Goal: Book appointment/travel/reservation

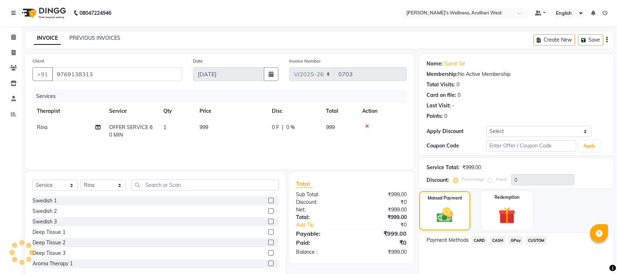
select select "7384"
select select "service"
select select "80732"
click at [511, 238] on span "GPay" at bounding box center [511, 240] width 15 height 8
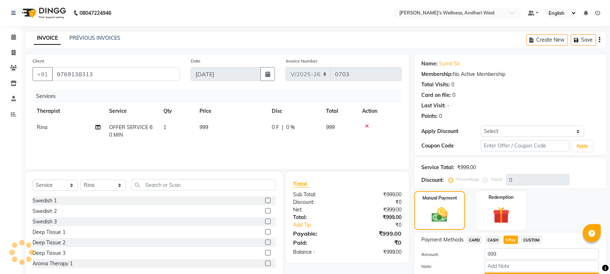
scroll to position [38, 0]
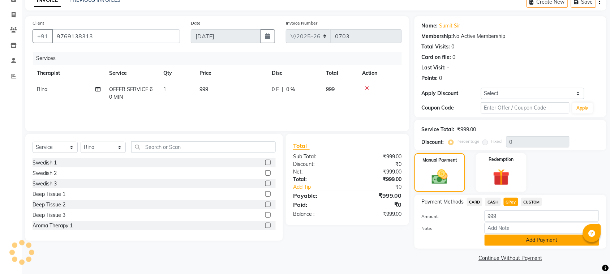
click at [524, 243] on button "Add Payment" at bounding box center [542, 240] width 115 height 11
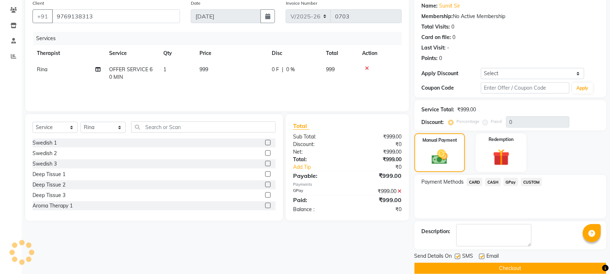
scroll to position [69, 0]
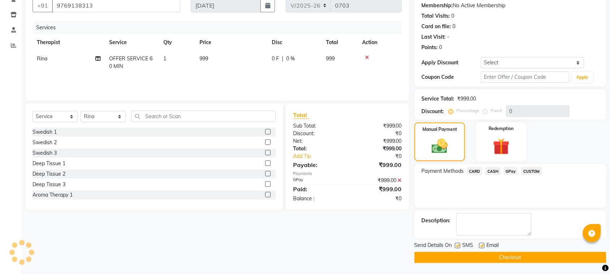
click at [519, 258] on button "Checkout" at bounding box center [511, 257] width 192 height 11
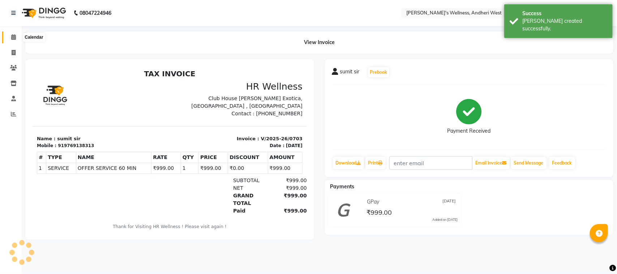
click at [12, 39] on icon at bounding box center [13, 36] width 5 height 5
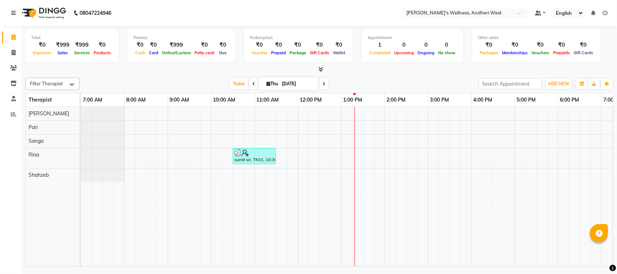
click at [322, 85] on icon at bounding box center [323, 84] width 3 height 4
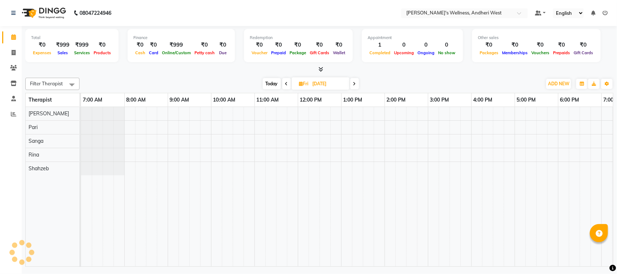
scroll to position [0, 118]
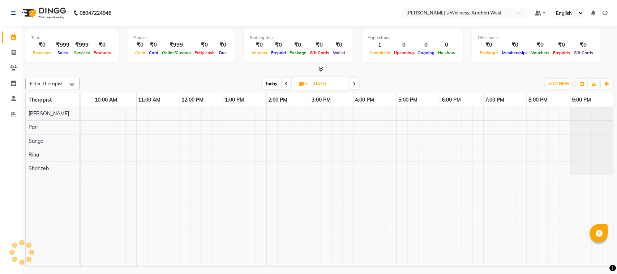
click at [264, 84] on span "Today" at bounding box center [272, 83] width 18 height 11
type input "[DATE]"
click at [301, 160] on div "sumit sir, TK01, 10:30 AM-11:30 AM, OFFER SERVICE 60 MIN" at bounding box center [288, 186] width 651 height 159
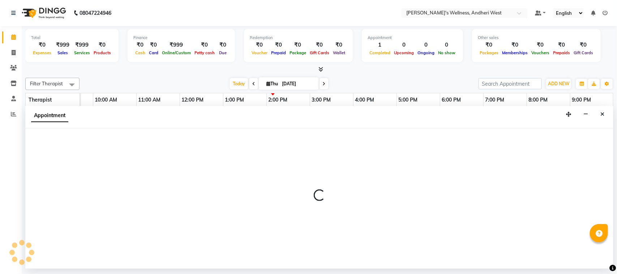
select select "80732"
select select "tentative"
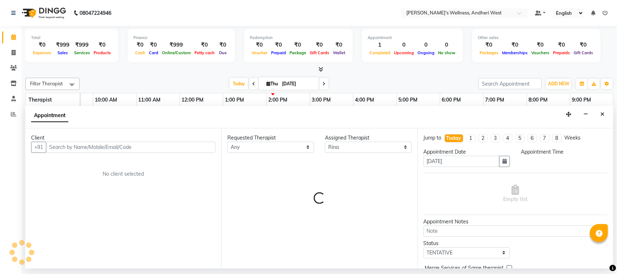
select select "885"
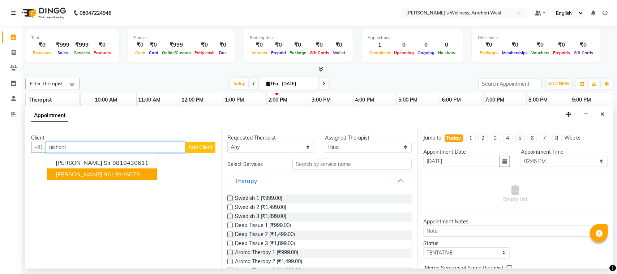
click at [111, 173] on ngb-highlight "9619946079" at bounding box center [122, 174] width 36 height 7
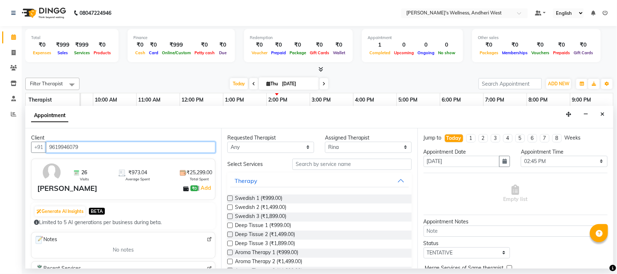
type input "9619946079"
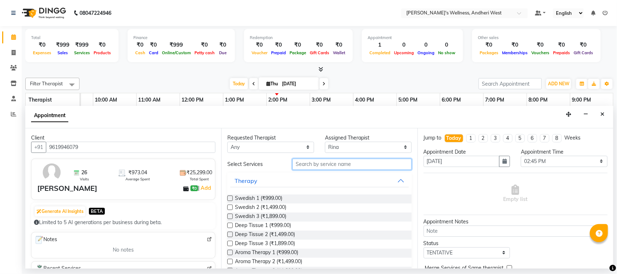
click at [320, 168] on input "text" at bounding box center [351, 164] width 119 height 11
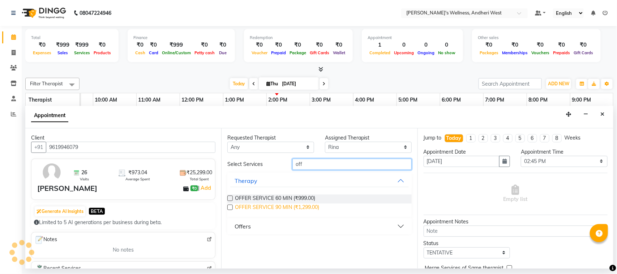
type input "off"
click at [305, 208] on span "OFFER SERVICE 90 MIN (₹1,299.00)" at bounding box center [277, 207] width 84 height 9
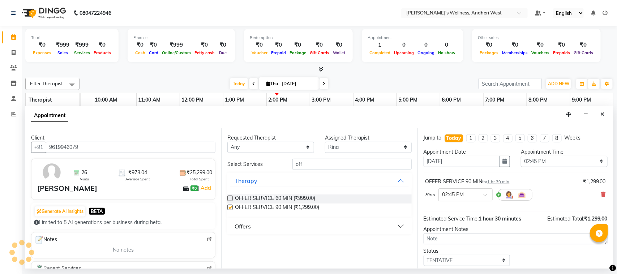
checkbox input "false"
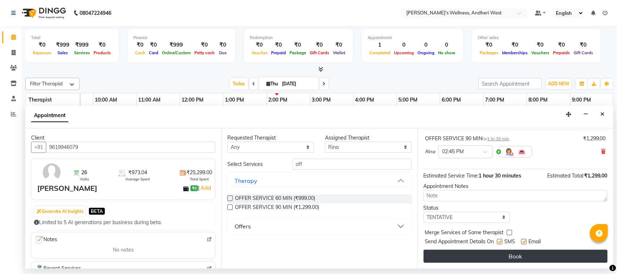
click at [478, 259] on button "Book" at bounding box center [516, 256] width 184 height 13
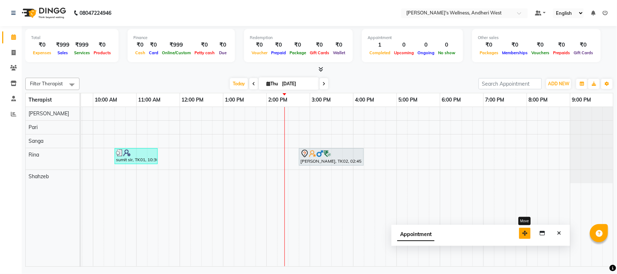
drag, startPoint x: 570, startPoint y: 257, endPoint x: 526, endPoint y: 234, distance: 49.0
click at [526, 234] on icon "button" at bounding box center [524, 233] width 5 height 5
click at [560, 231] on icon "Close" at bounding box center [559, 233] width 4 height 5
click at [381, 153] on div "sumit sir, TK01, 10:30 AM-11:30 AM, OFFER SERVICE 60 MIN [PERSON_NAME], TK02, 0…" at bounding box center [288, 186] width 651 height 159
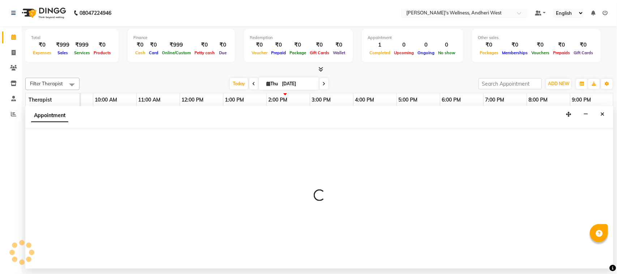
select select "990"
select select "tentative"
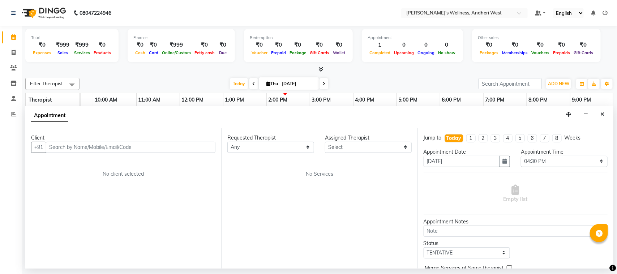
click at [110, 146] on input "text" at bounding box center [130, 147] width 169 height 11
click at [165, 151] on input "abhimanyu" at bounding box center [116, 147] width 140 height 11
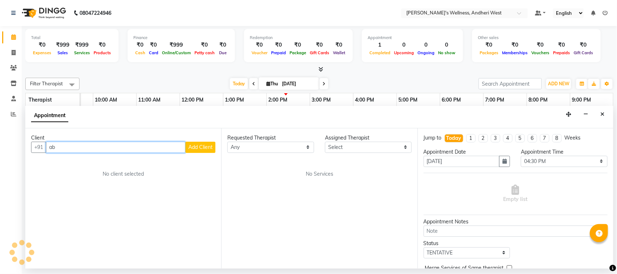
type input "a"
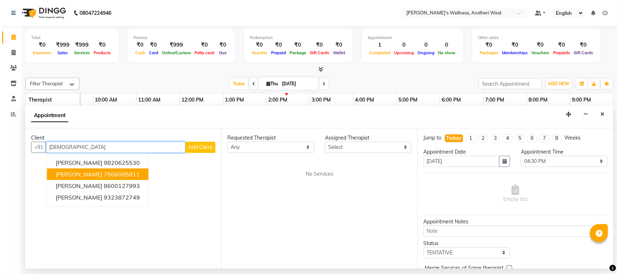
click at [127, 171] on ngb-highlight "7506085811" at bounding box center [122, 174] width 36 height 7
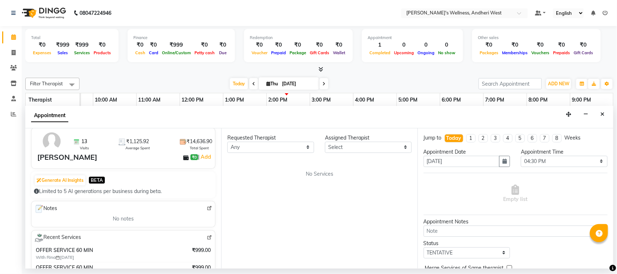
scroll to position [0, 0]
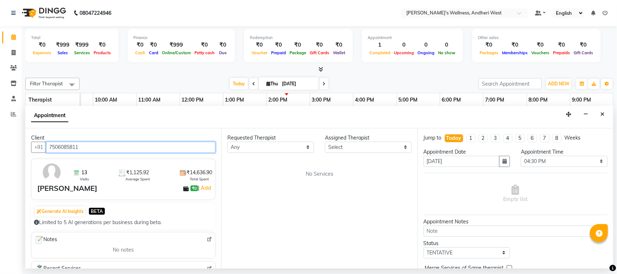
type input "7506085811"
click at [349, 143] on select "Select" at bounding box center [368, 147] width 87 height 11
click at [151, 147] on input "7506085811" at bounding box center [130, 147] width 169 height 11
click at [171, 146] on input "7506085811" at bounding box center [130, 147] width 169 height 11
click at [184, 149] on input "7506085811" at bounding box center [130, 147] width 169 height 11
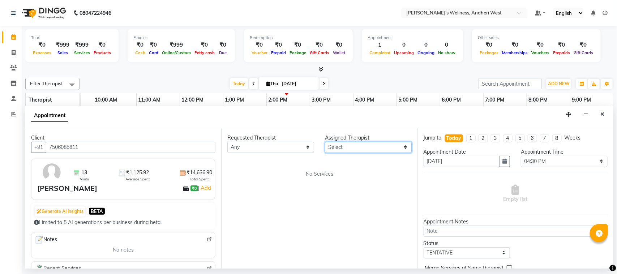
click at [391, 147] on select "Select" at bounding box center [368, 147] width 87 height 11
click at [381, 169] on div "Requested Therapist Any Assigned Therapist Select No Services" at bounding box center [319, 198] width 196 height 140
click at [399, 201] on div "Requested Therapist Any Assigned Therapist Select No Services" at bounding box center [319, 198] width 196 height 140
click at [192, 147] on input "7506085811" at bounding box center [130, 147] width 169 height 11
click at [405, 145] on select "Select" at bounding box center [368, 147] width 87 height 11
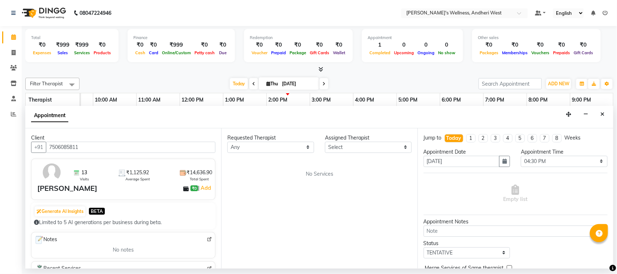
click at [390, 175] on div "No Services" at bounding box center [319, 174] width 184 height 8
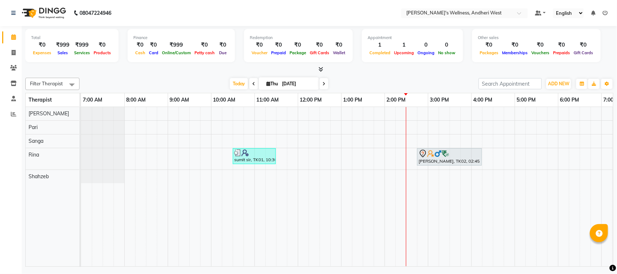
scroll to position [0, 118]
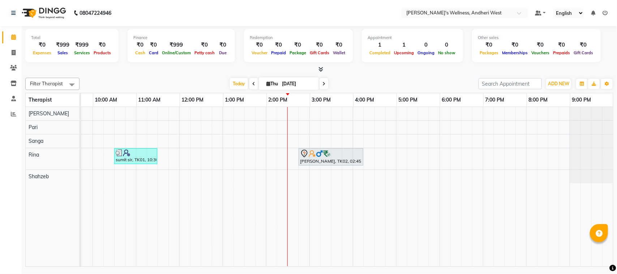
click at [370, 154] on div "sumit sir, TK01, 10:30 AM-11:30 AM, OFFER SERVICE 60 MIN [PERSON_NAME], TK02, 0…" at bounding box center [287, 186] width 651 height 159
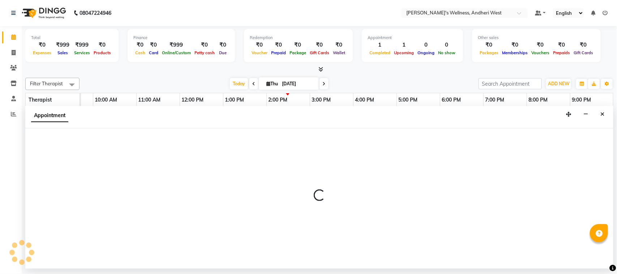
select select "80732"
select select "990"
select select "tentative"
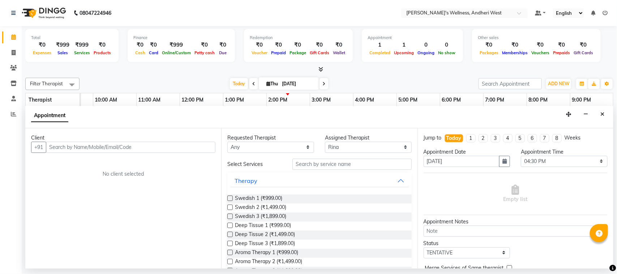
click at [78, 141] on div "Client" at bounding box center [123, 138] width 184 height 8
click at [80, 151] on input "text" at bounding box center [130, 147] width 169 height 11
type input "s"
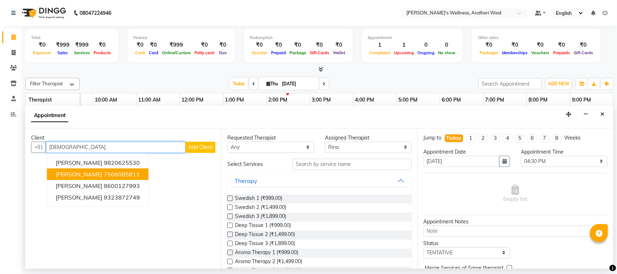
click at [80, 172] on span "[PERSON_NAME]" at bounding box center [79, 174] width 47 height 7
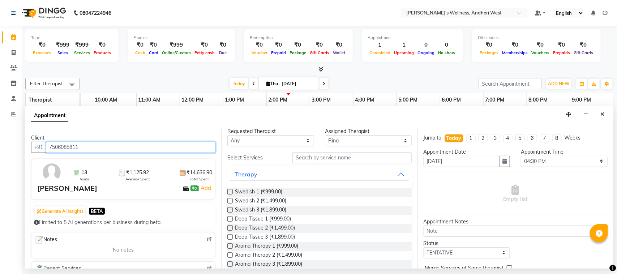
scroll to position [0, 0]
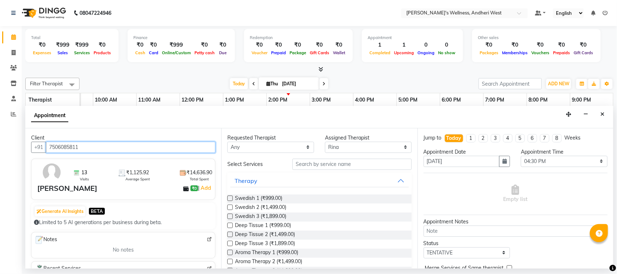
type input "7506085811"
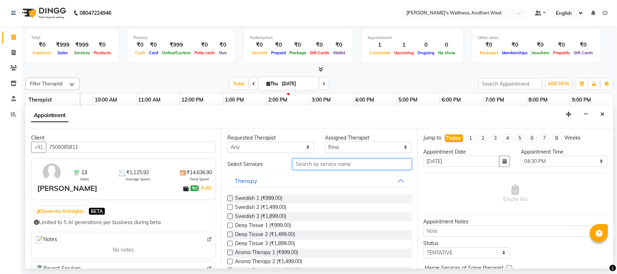
click at [321, 164] on input "text" at bounding box center [351, 164] width 119 height 11
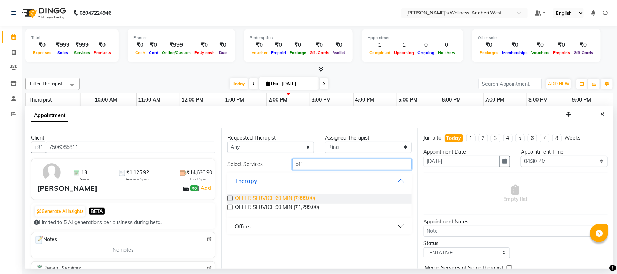
type input "off"
click at [291, 198] on span "OFFER SERVICE 60 MIN (₹999.00)" at bounding box center [275, 198] width 80 height 9
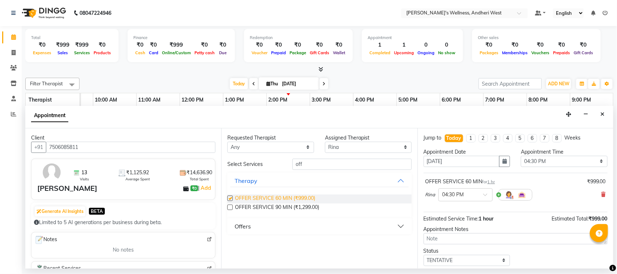
checkbox input "false"
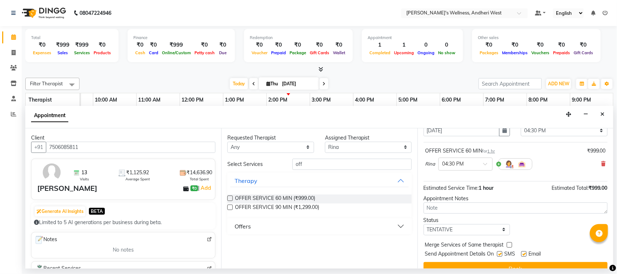
scroll to position [44, 0]
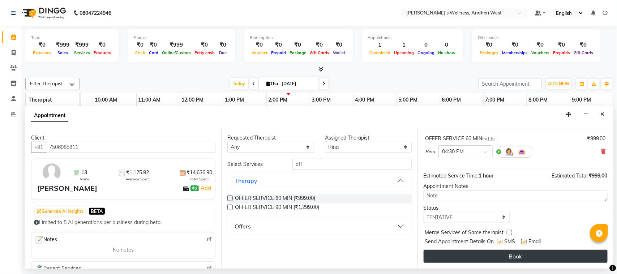
click at [456, 258] on button "Book" at bounding box center [516, 256] width 184 height 13
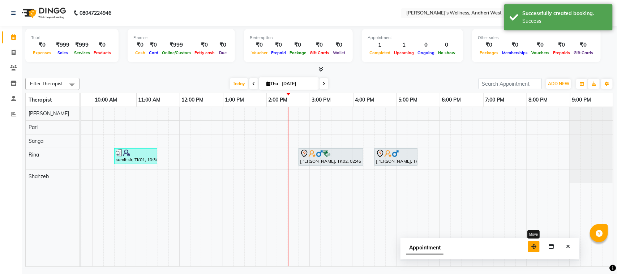
drag, startPoint x: 569, startPoint y: 253, endPoint x: 502, endPoint y: 233, distance: 69.8
click at [531, 244] on icon "button" at bounding box center [533, 246] width 5 height 5
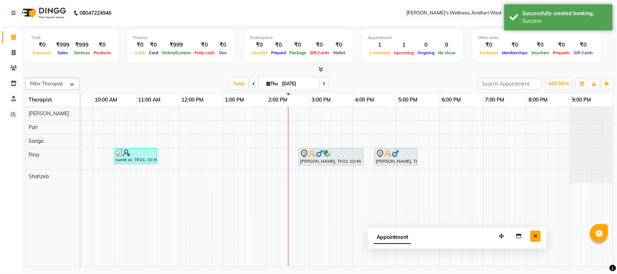
click at [537, 236] on icon "Close" at bounding box center [535, 235] width 4 height 5
